Goal: Task Accomplishment & Management: Manage account settings

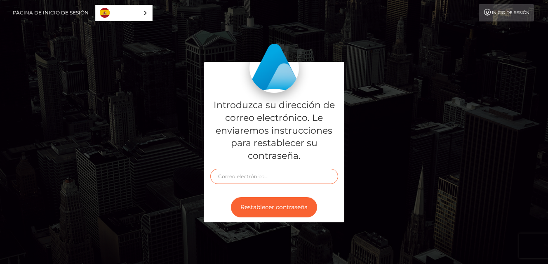
click at [236, 177] on input "text" at bounding box center [274, 175] width 128 height 15
click at [267, 173] on input "babycherryblossom7@gmail.com" at bounding box center [274, 175] width 128 height 15
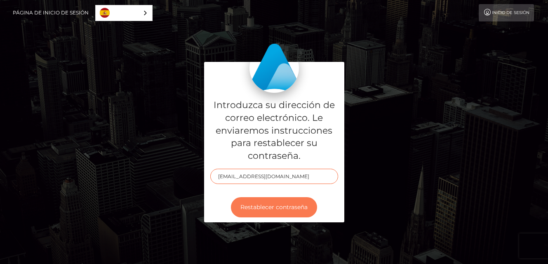
type input "babycherryblossom77@gmail.com"
click at [270, 208] on button "Restablecer contraseña" at bounding box center [274, 207] width 86 height 20
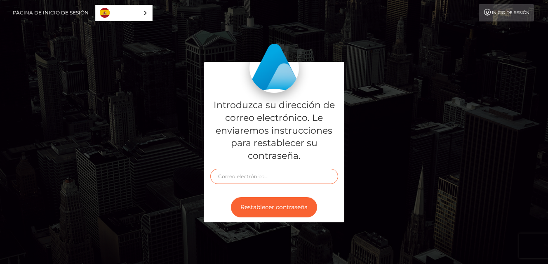
click at [280, 177] on input "text" at bounding box center [274, 175] width 128 height 15
click at [257, 176] on input "babycherryblossom77@gmail.com" at bounding box center [274, 175] width 128 height 15
type input "[EMAIL_ADDRESS][DOMAIN_NAME]"
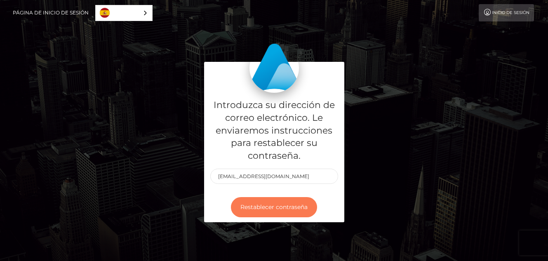
click at [266, 208] on button "Restablecer contraseña" at bounding box center [274, 207] width 86 height 20
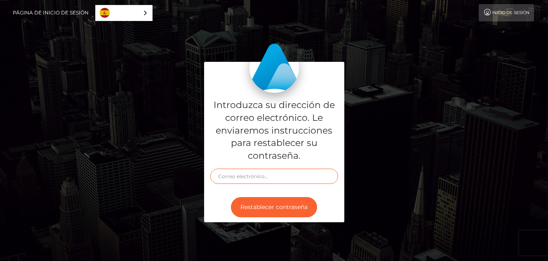
click at [250, 177] on input "text" at bounding box center [274, 175] width 128 height 15
click at [269, 176] on input "babycherryblosom77@gmail.com" at bounding box center [274, 175] width 128 height 15
type input "babycherryblosom77@gmail.com"
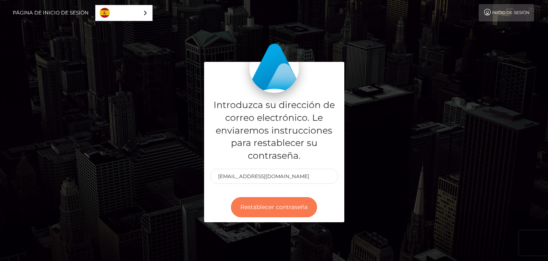
click at [291, 207] on button "Restablecer contraseña" at bounding box center [274, 207] width 86 height 20
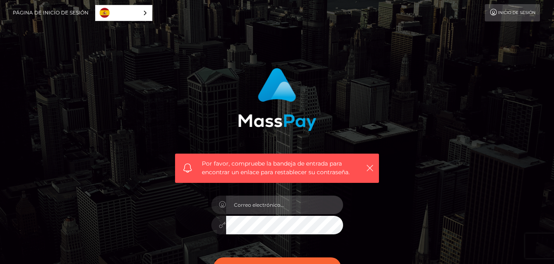
click at [249, 210] on input "email" at bounding box center [284, 205] width 117 height 19
